Goal: Find specific page/section: Find specific page/section

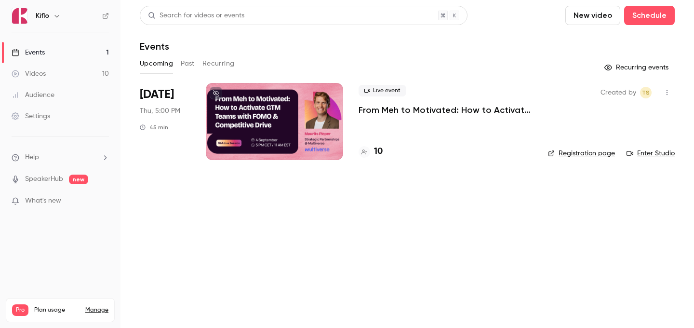
click at [66, 50] on link "Events 1" at bounding box center [60, 52] width 120 height 21
click at [381, 149] on h4 "10" at bounding box center [378, 151] width 9 height 13
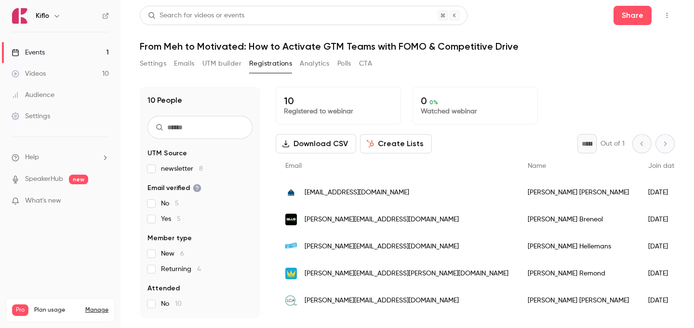
click at [101, 53] on link "Events 1" at bounding box center [60, 52] width 120 height 21
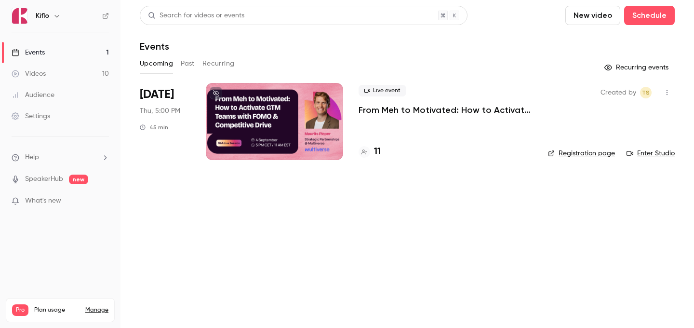
click at [384, 151] on div "11" at bounding box center [446, 151] width 174 height 13
click at [375, 151] on h4 "11" at bounding box center [377, 151] width 7 height 13
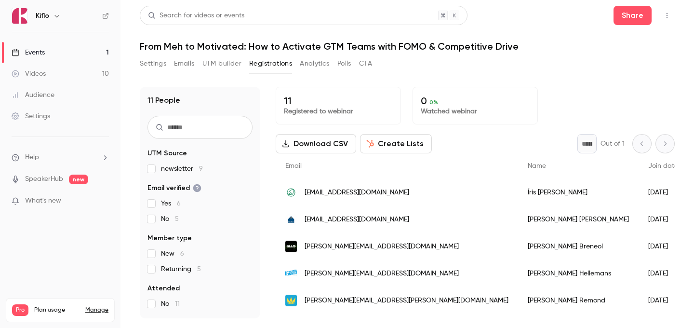
click at [80, 49] on link "Events 1" at bounding box center [60, 52] width 120 height 21
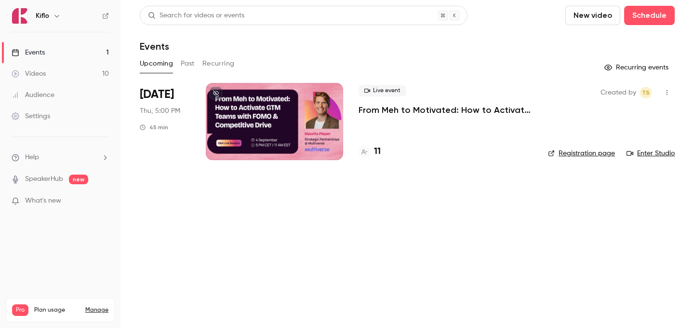
click at [377, 152] on h4 "11" at bounding box center [377, 151] width 7 height 13
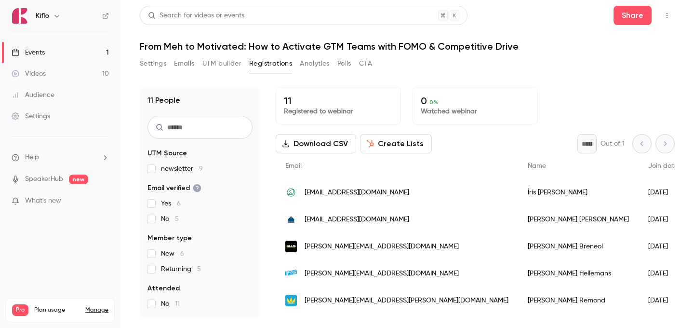
click at [156, 166] on label "newsletter 9" at bounding box center [199, 169] width 105 height 10
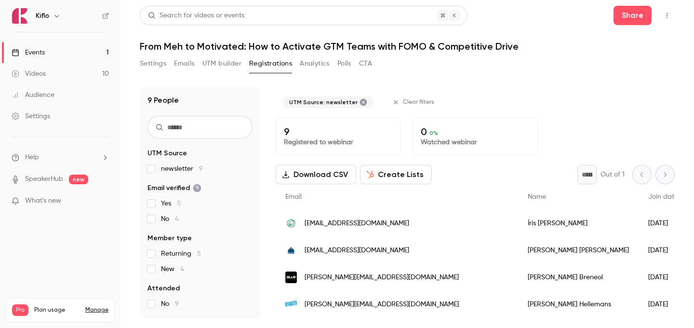
scroll to position [134, 0]
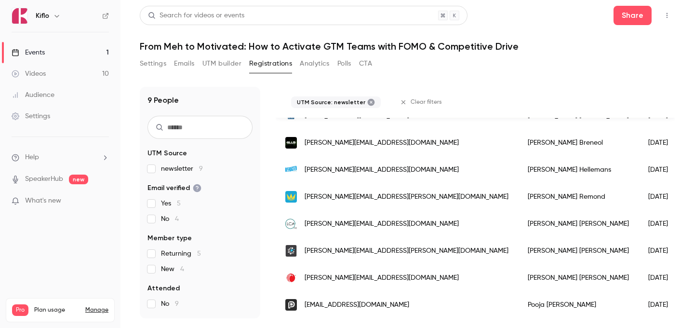
click at [150, 177] on section "UTM Source newsletter 9 Email verified Yes 5 No 4 Member type Returning 5 New 4…" at bounding box center [199, 262] width 105 height 229
click at [150, 174] on section "UTM Source newsletter 9 Email verified Yes 5 No 4 Member type Returning 5 New 4…" at bounding box center [199, 262] width 105 height 229
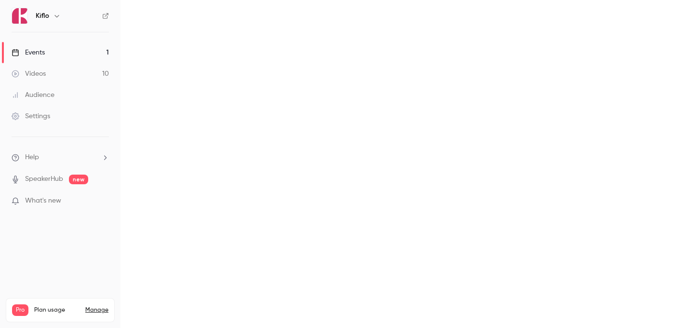
click at [60, 37] on ul "Events 1 Videos 10 Audience Settings" at bounding box center [60, 84] width 120 height 104
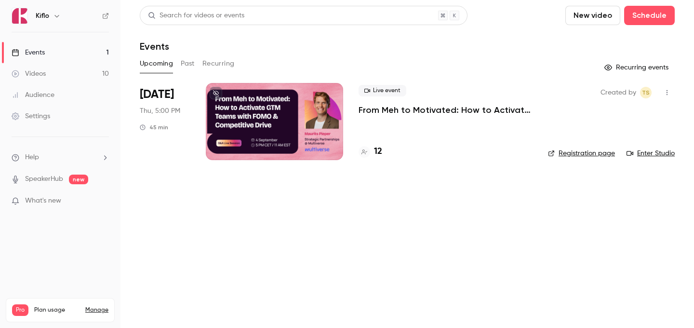
click at [58, 47] on link "Events 1" at bounding box center [60, 52] width 120 height 21
click at [385, 147] on div "12" at bounding box center [446, 151] width 174 height 13
click at [382, 147] on div "12" at bounding box center [446, 151] width 174 height 13
click at [379, 149] on h4 "12" at bounding box center [378, 151] width 8 height 13
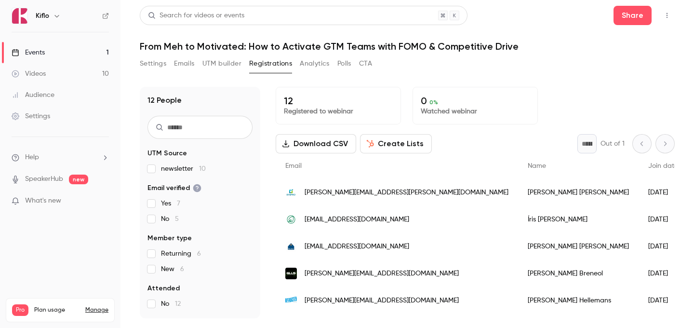
click at [65, 57] on link "Events 1" at bounding box center [60, 52] width 120 height 21
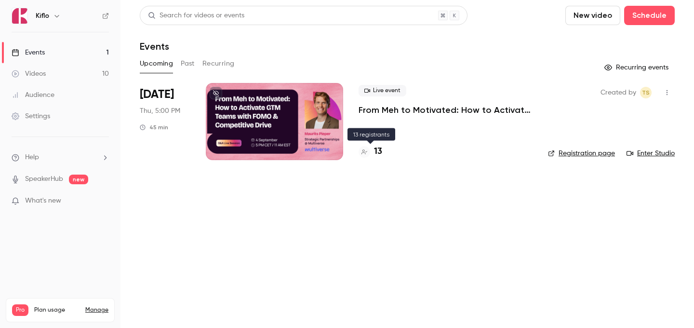
click at [360, 149] on div at bounding box center [365, 152] width 12 height 12
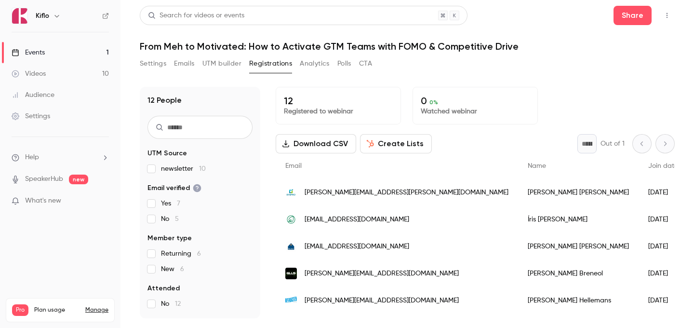
click at [87, 49] on link "Events 1" at bounding box center [60, 52] width 120 height 21
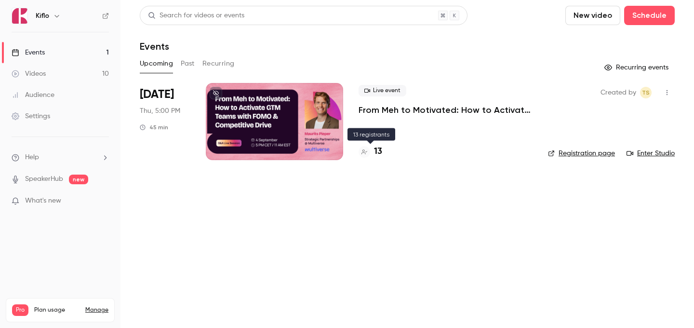
click at [377, 149] on h4 "13" at bounding box center [378, 151] width 8 height 13
